Goal: Find specific fact: Find specific page/section

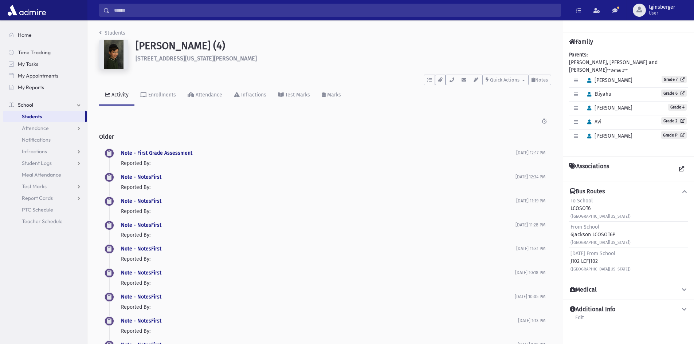
scroll to position [16, 0]
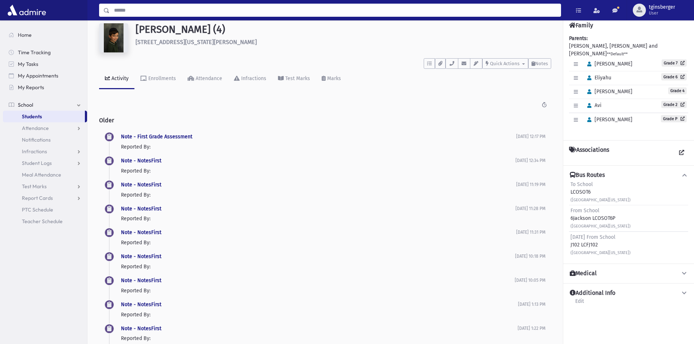
click at [169, 16] on input "Search" at bounding box center [335, 10] width 451 height 13
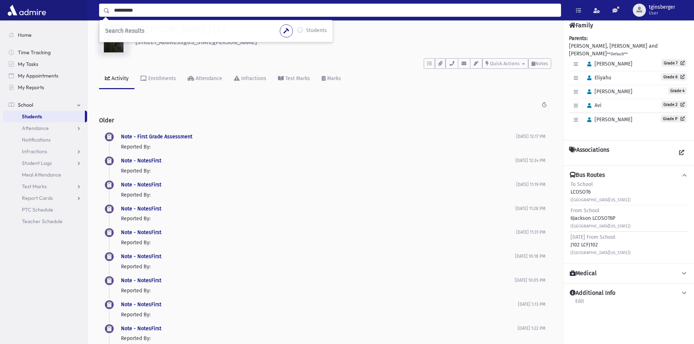
type input "**********"
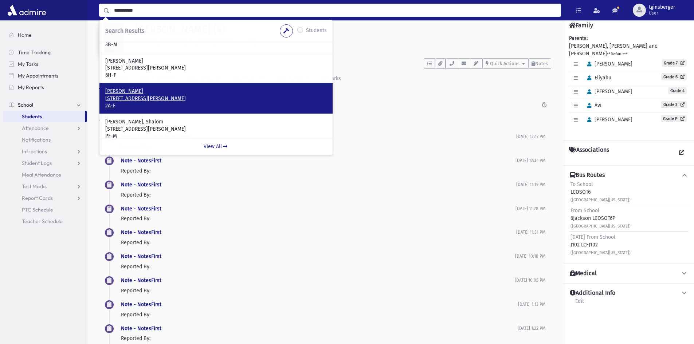
scroll to position [56, 0]
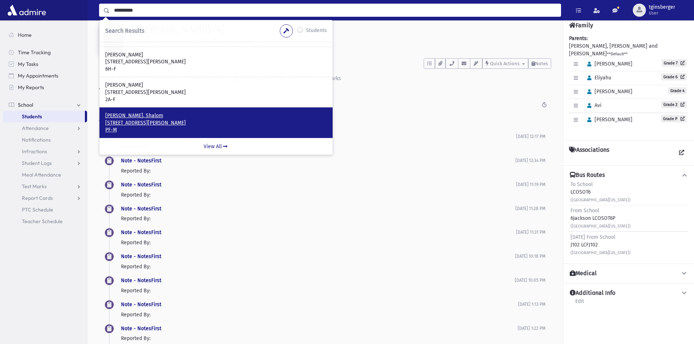
click at [143, 115] on p "[PERSON_NAME], Shalom" at bounding box center [215, 115] width 221 height 7
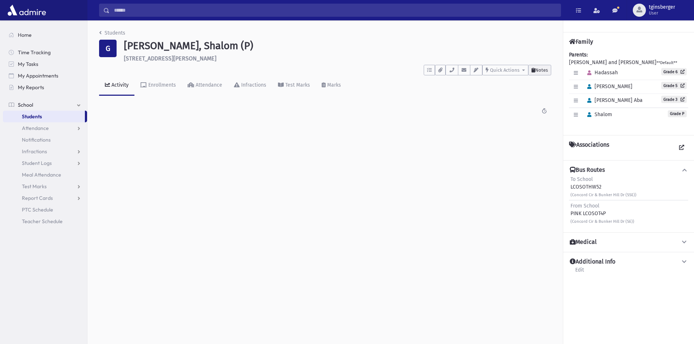
click at [546, 72] on span "Notes" at bounding box center [541, 69] width 13 height 5
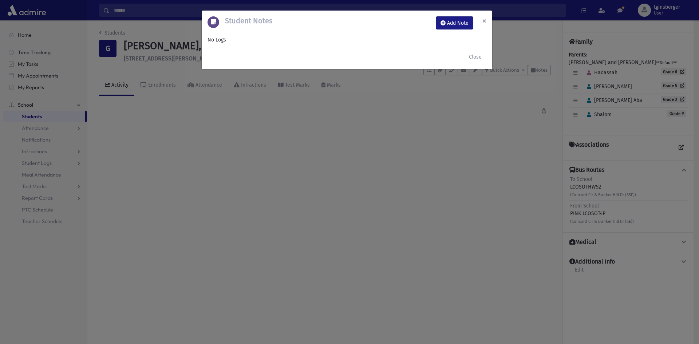
click at [484, 20] on span "×" at bounding box center [484, 21] width 4 height 10
